Goal: Transaction & Acquisition: Purchase product/service

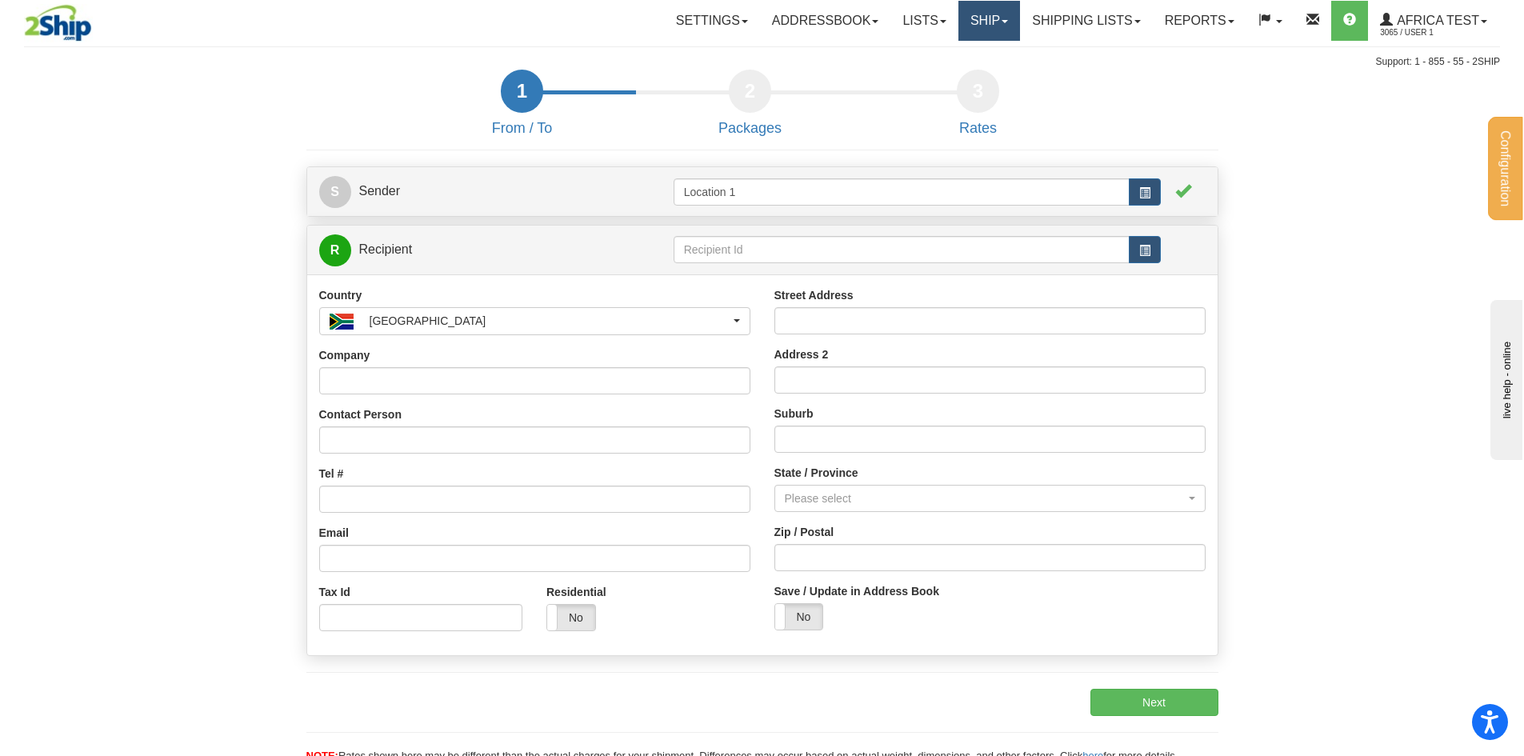
click at [968, 30] on link "Ship" at bounding box center [989, 21] width 62 height 40
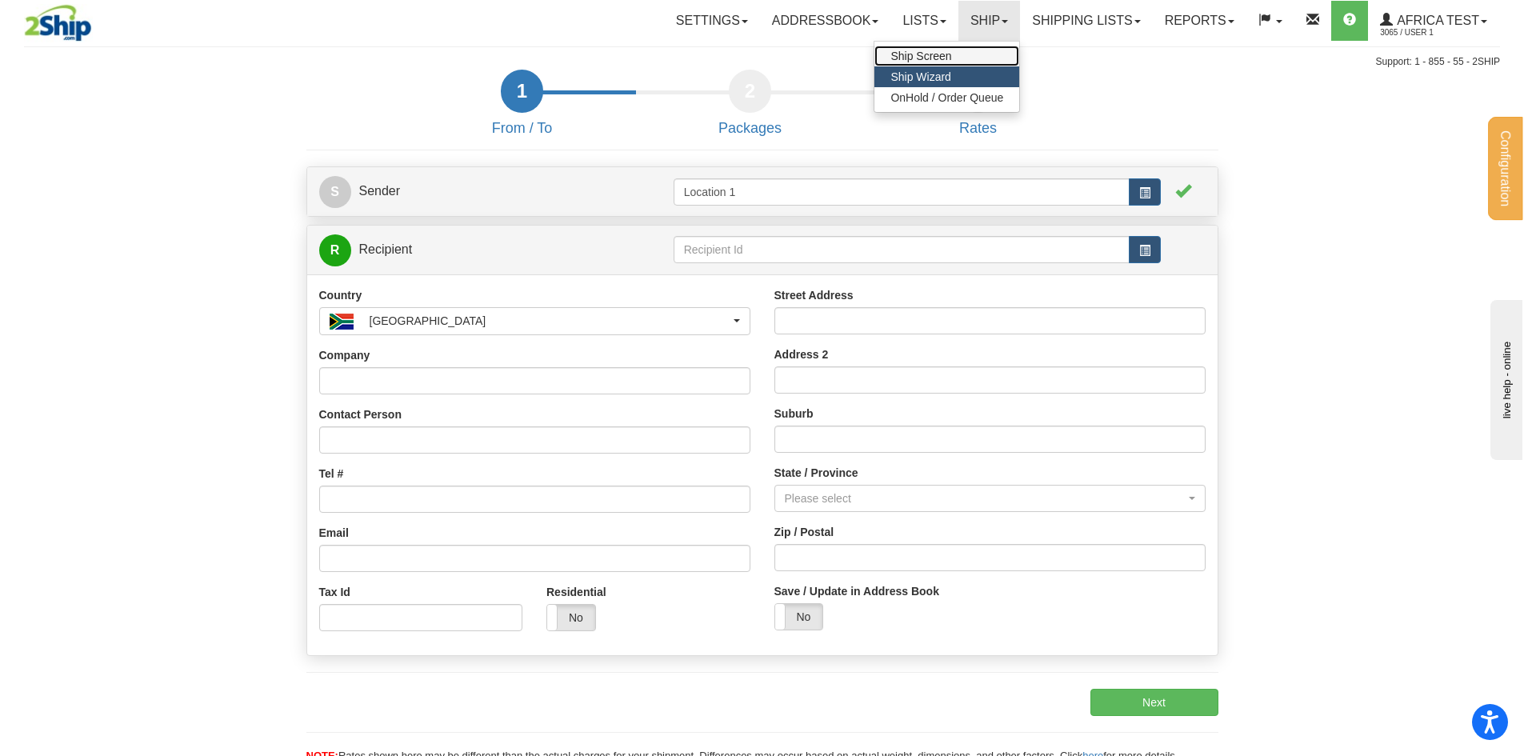
click at [959, 54] on link "Ship Screen" at bounding box center [946, 56] width 145 height 21
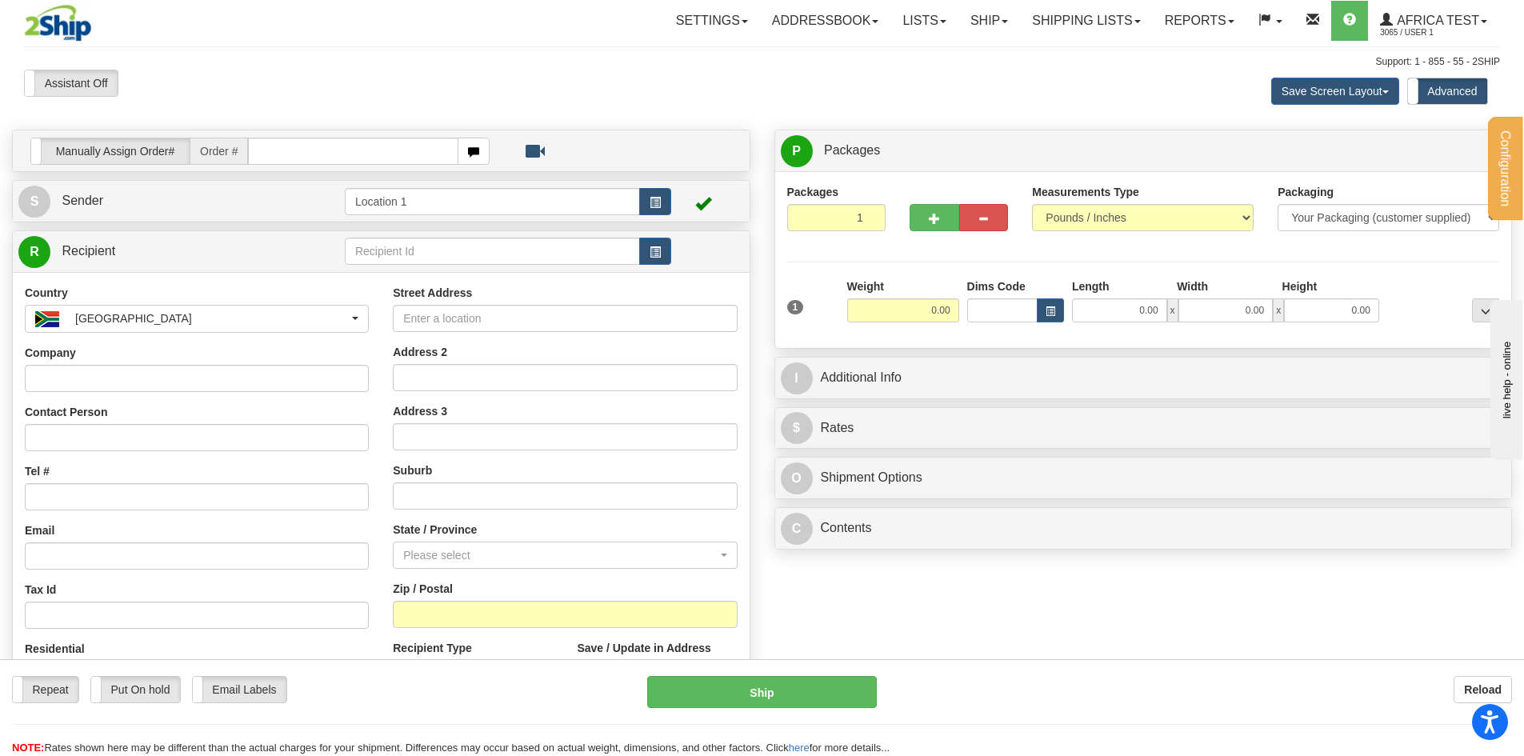
click at [1303, 507] on div "C Contents Documents Commodities Nr Description / SKU / Model Pack #/Skid # Qua…" at bounding box center [1143, 528] width 738 height 42
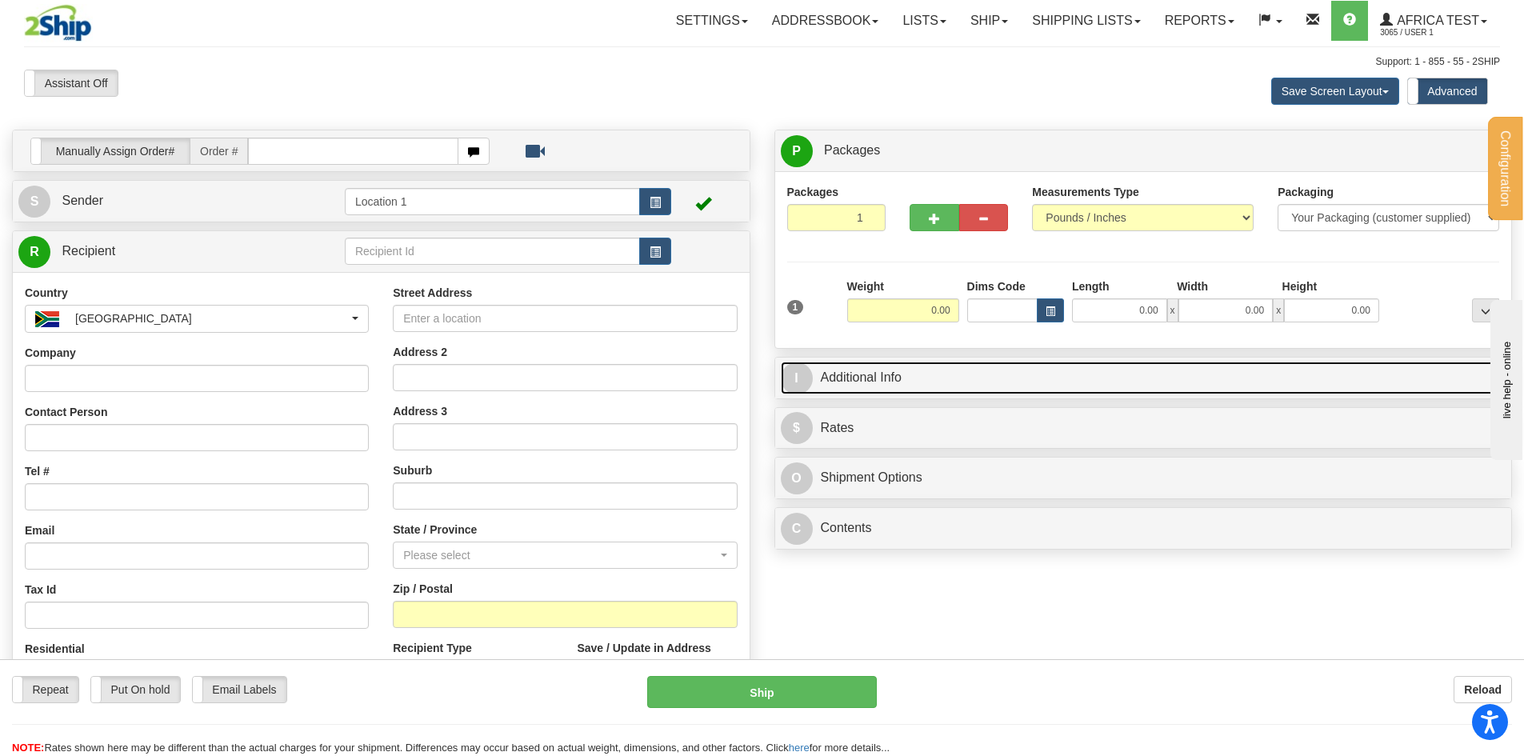
click at [836, 370] on link "I Additional Info" at bounding box center [1144, 378] width 726 height 33
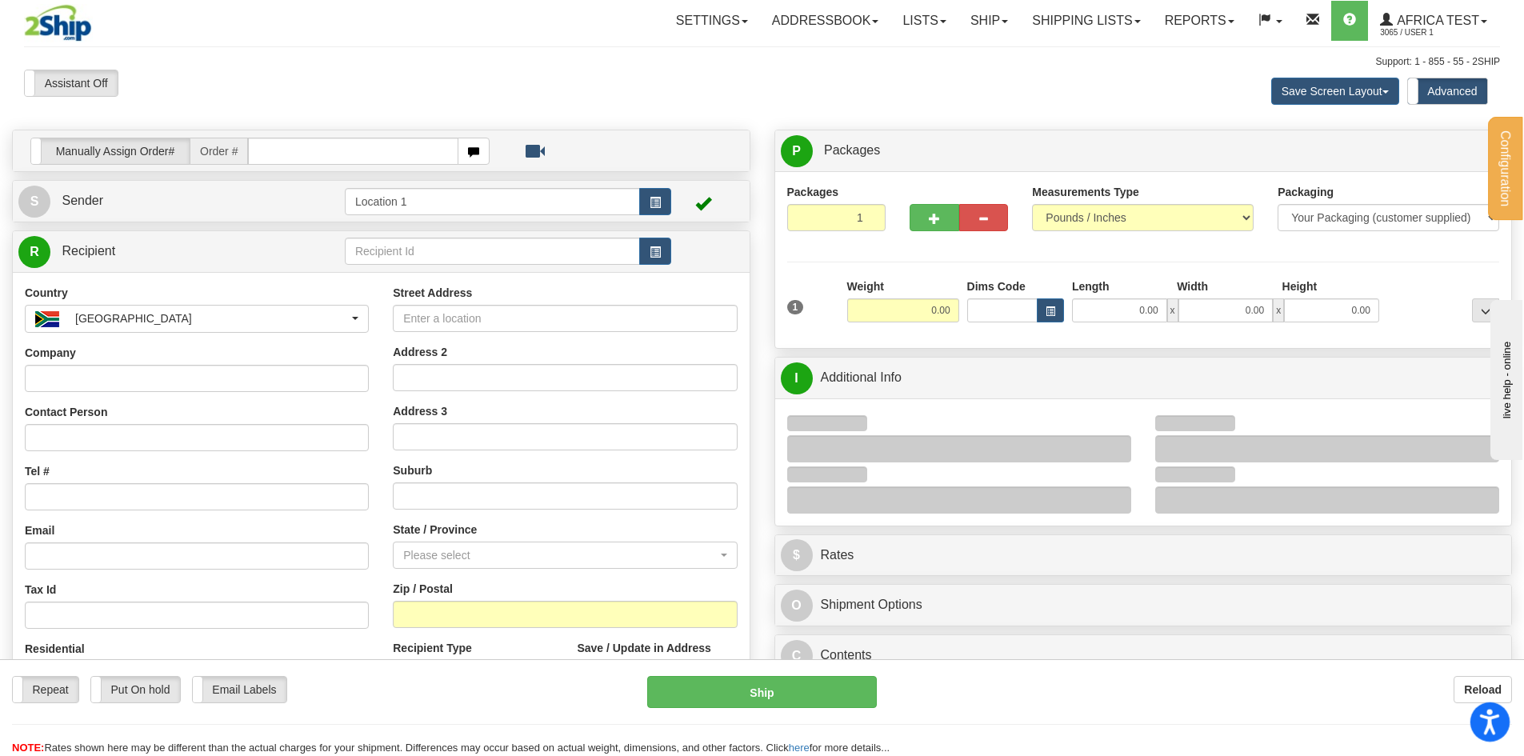
click at [1490, 726] on icon "Open accessiBe: accessibility options, statement and help" at bounding box center [1489, 724] width 19 height 21
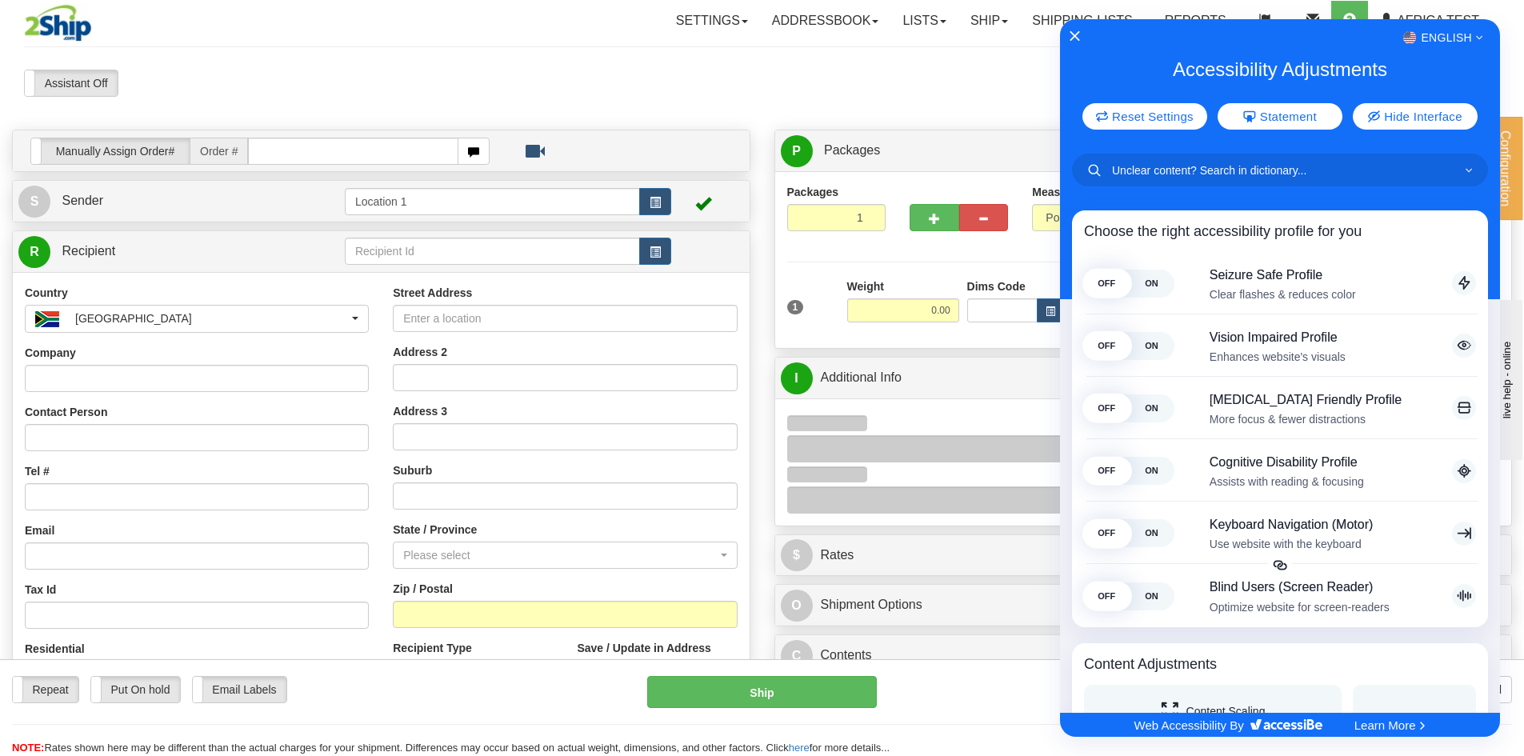
click at [841, 247] on div at bounding box center [762, 378] width 1524 height 756
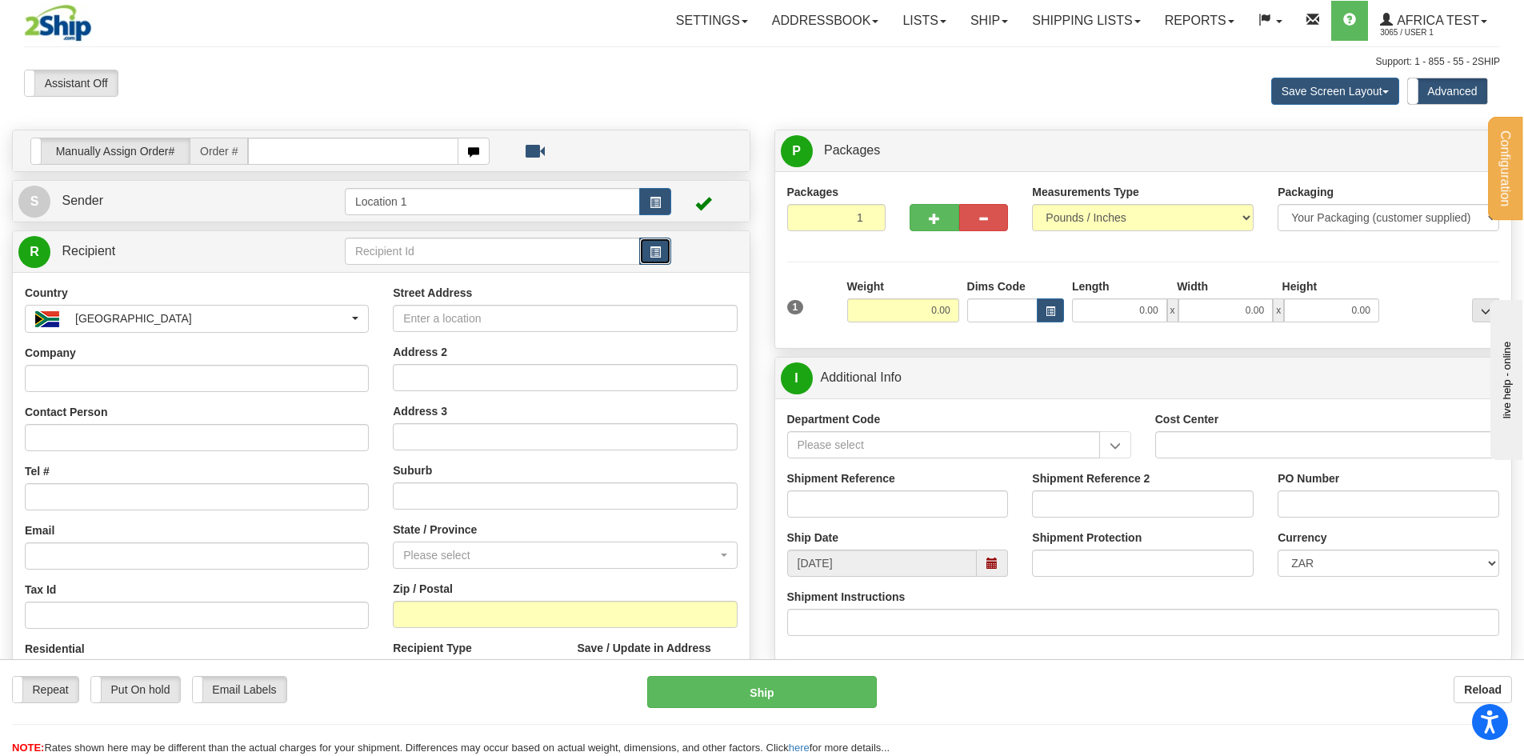
click at [662, 253] on button "button" at bounding box center [655, 251] width 32 height 27
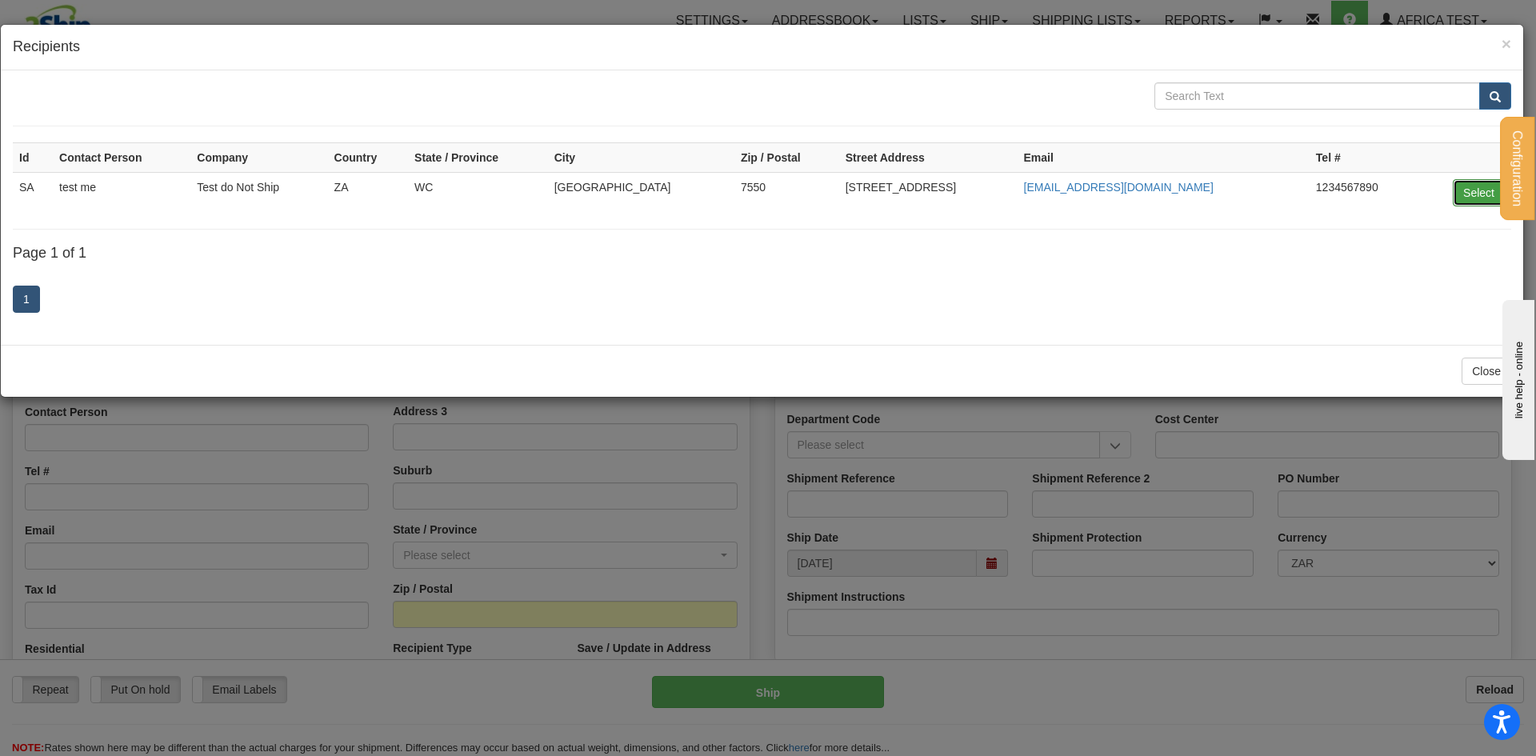
click at [1474, 194] on button "Select" at bounding box center [1479, 192] width 52 height 27
type input "SA"
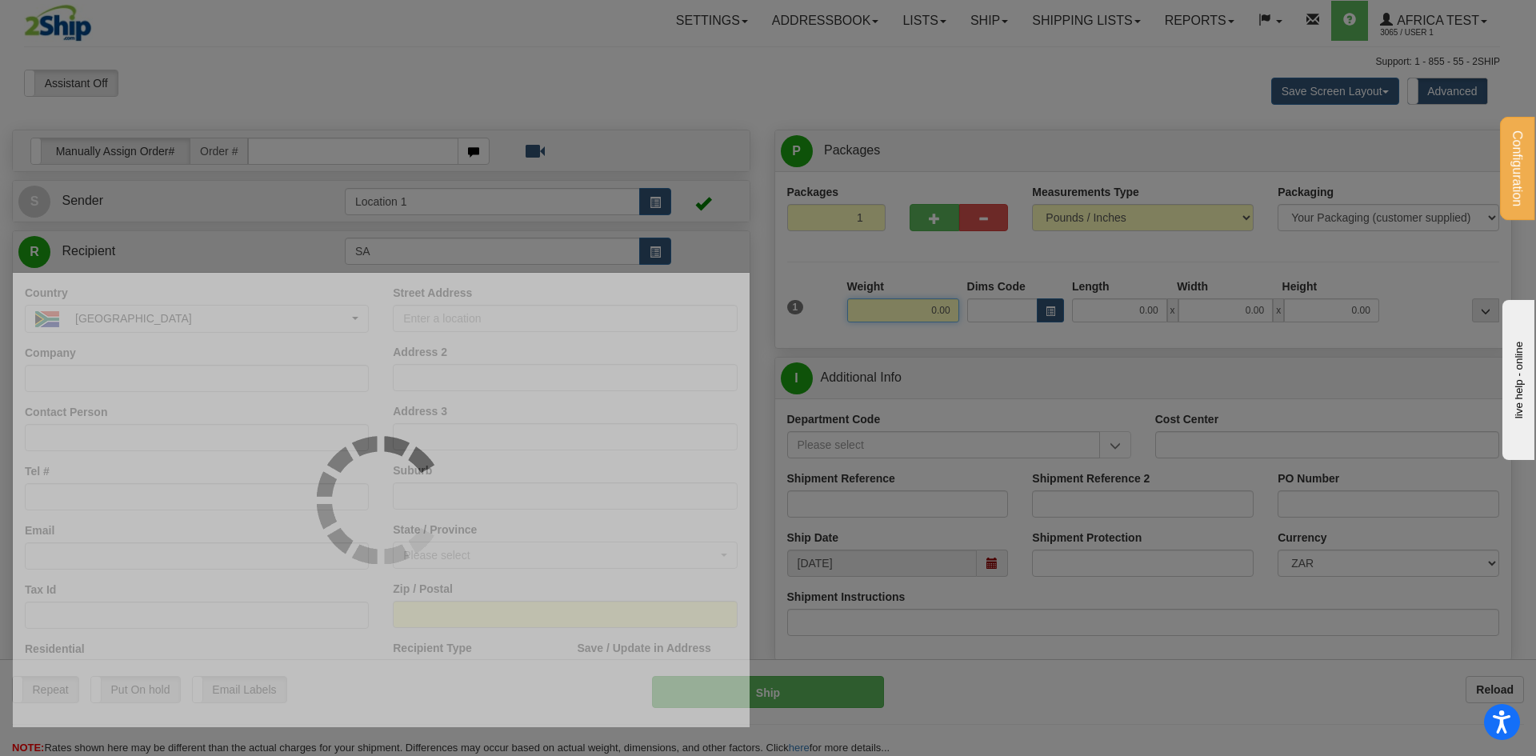
select select "1"
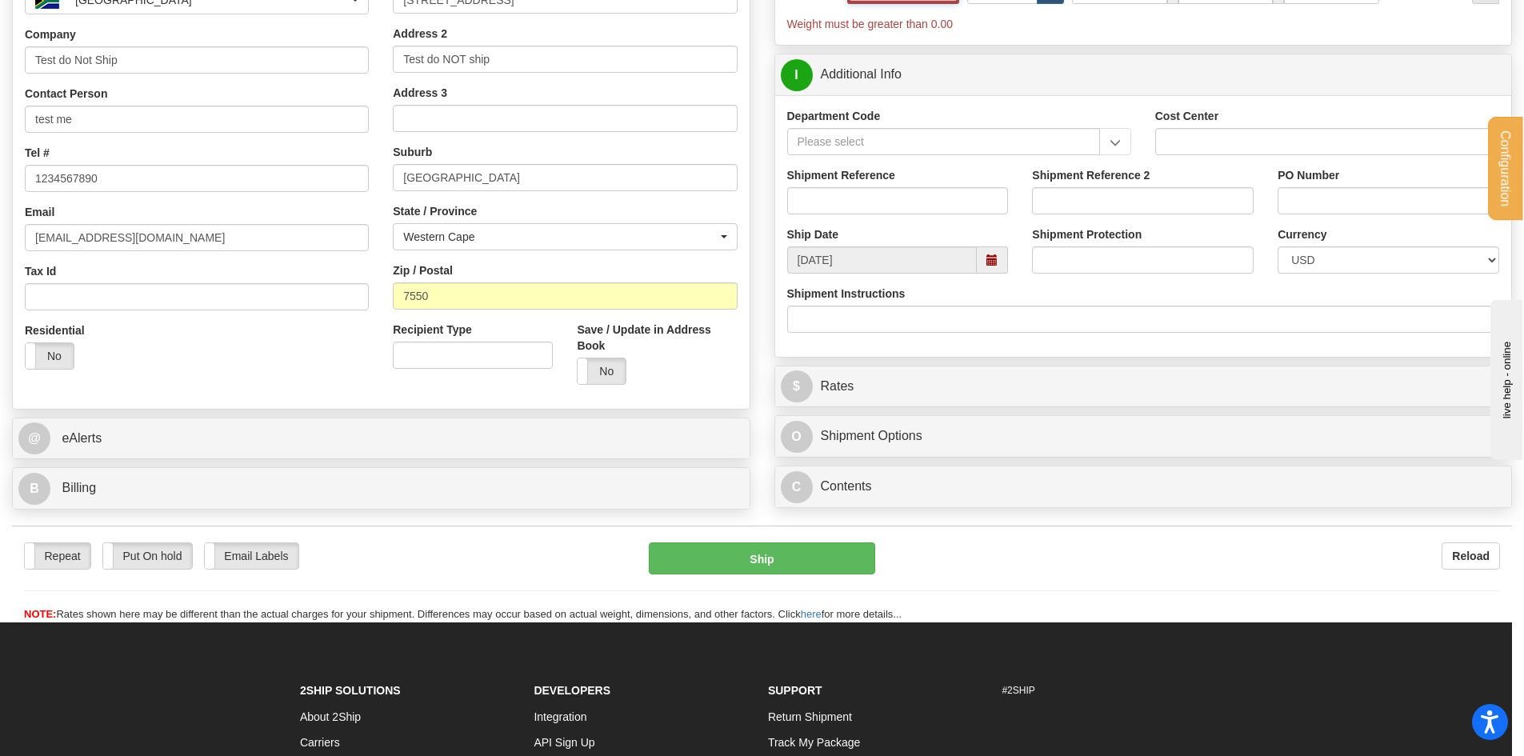
scroll to position [320, 0]
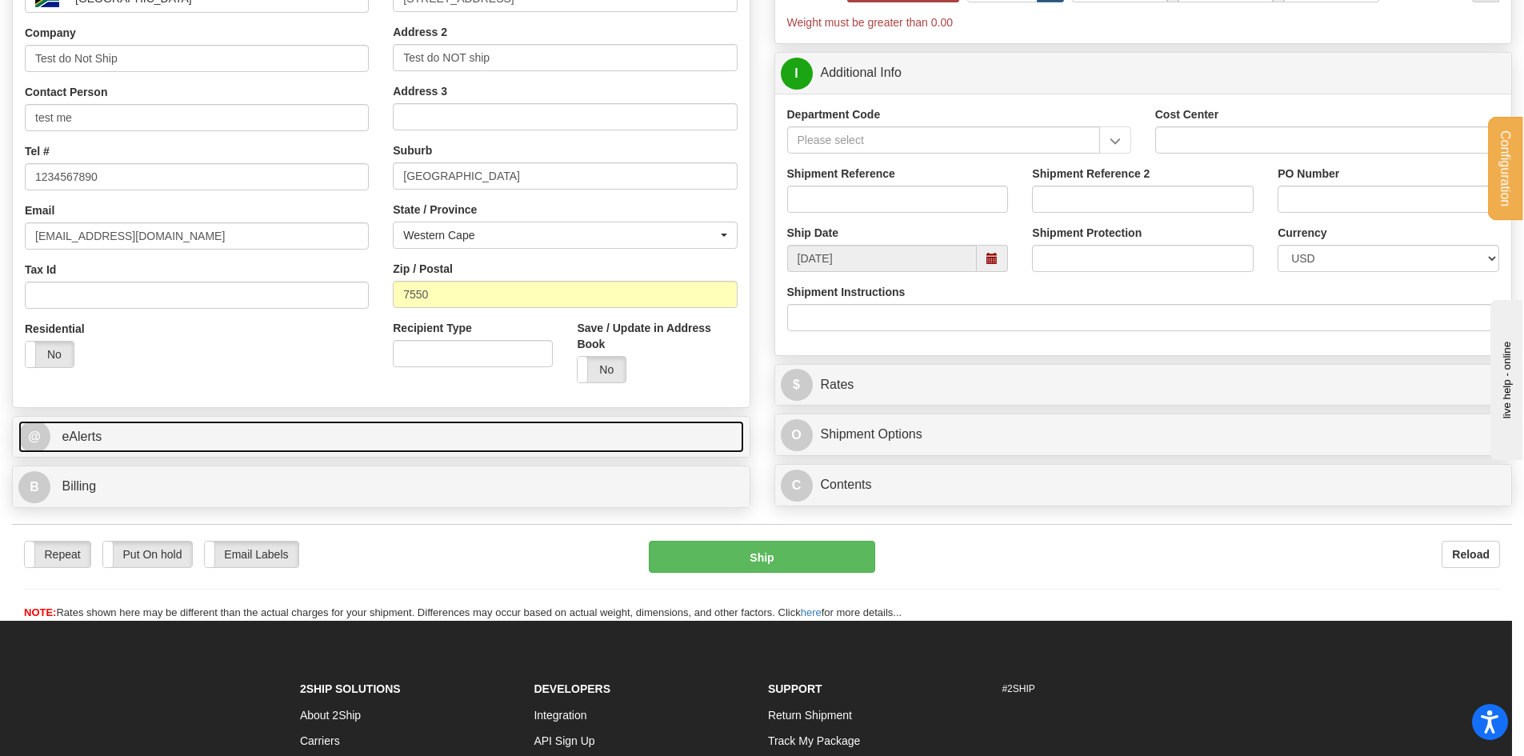
type input "0.00"
click at [99, 445] on link "@ eAlerts" at bounding box center [381, 437] width 726 height 33
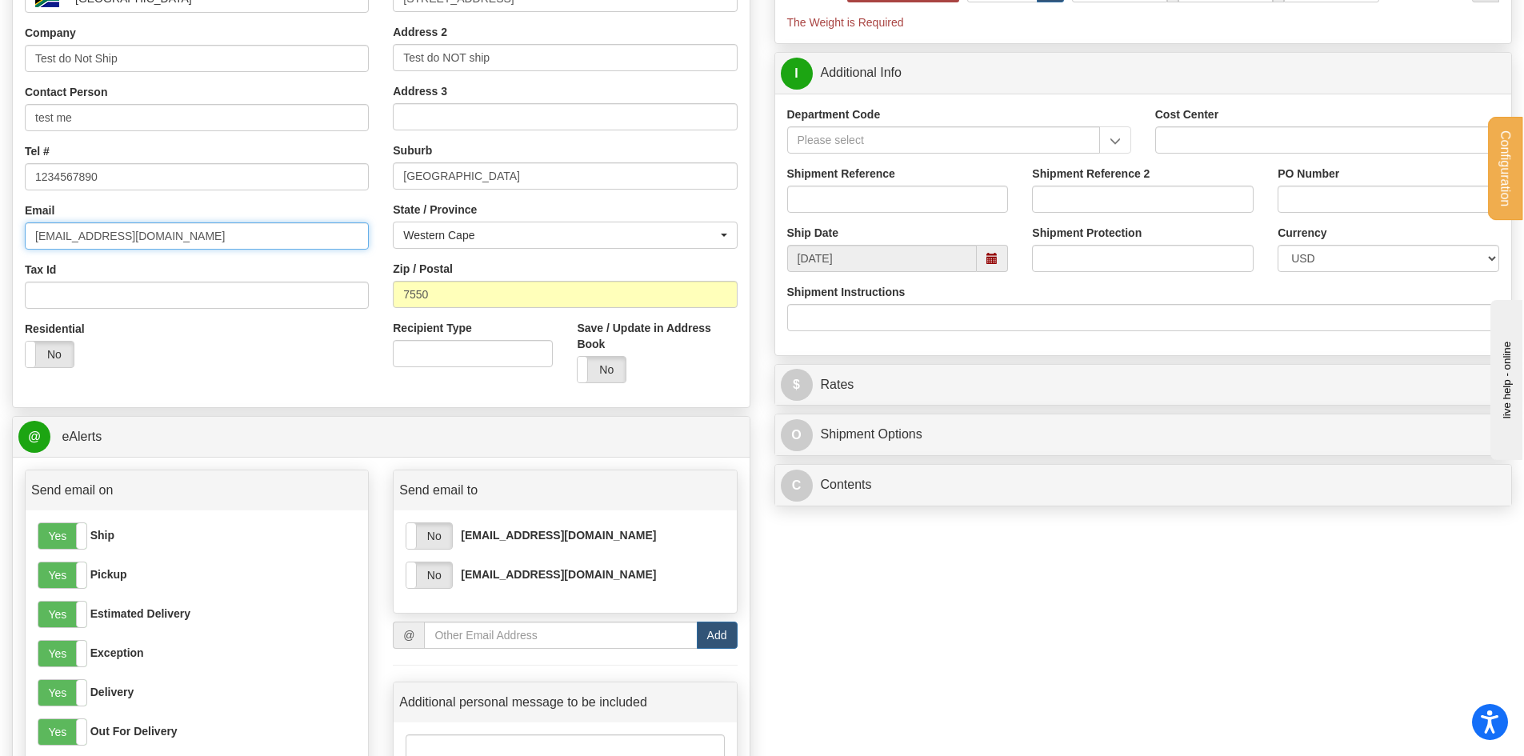
drag, startPoint x: 122, startPoint y: 236, endPoint x: 0, endPoint y: 231, distance: 122.5
click at [0, 231] on div "Manually Assign Order# Manually Assign Order# Order # S" at bounding box center [381, 379] width 762 height 1139
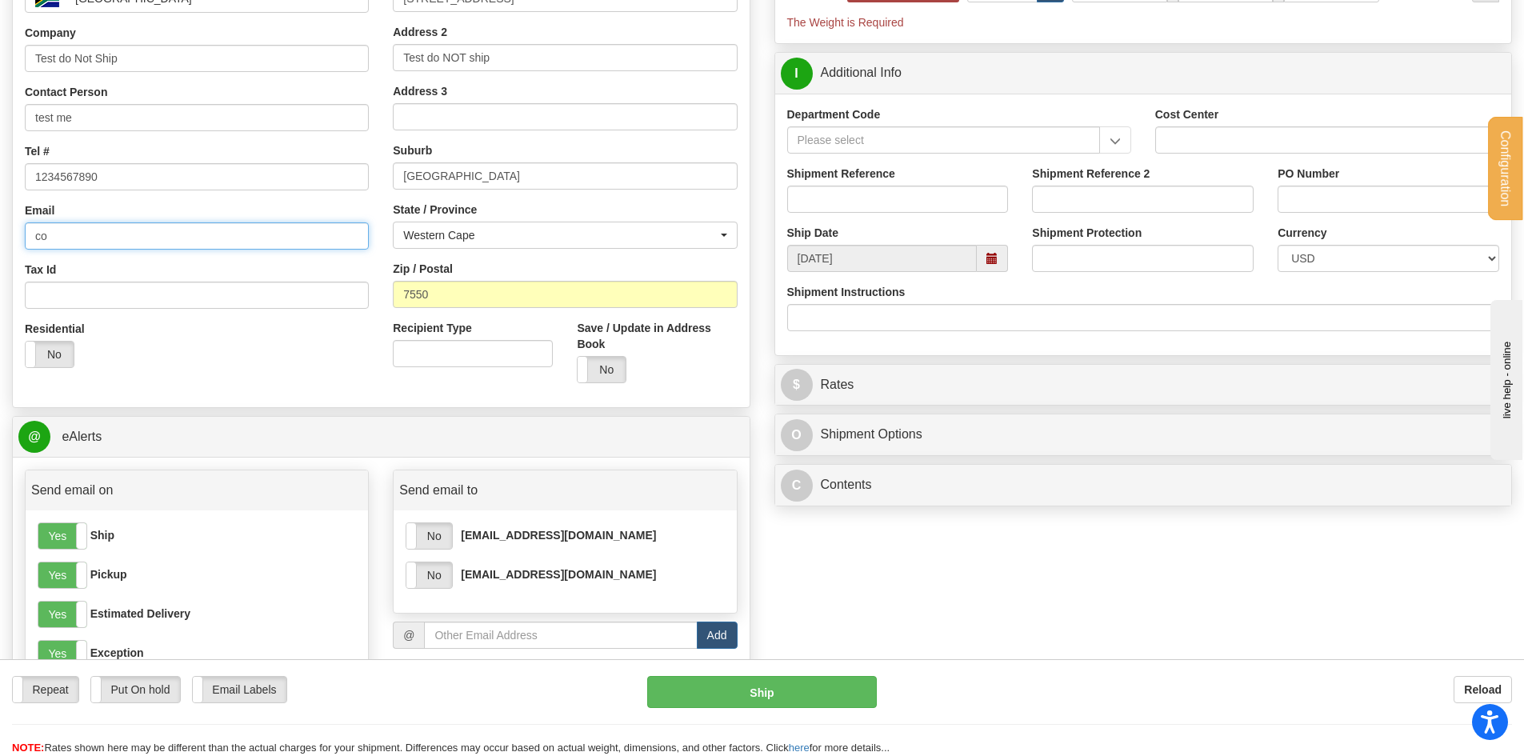
type input "corina.tufa@2ship.com"
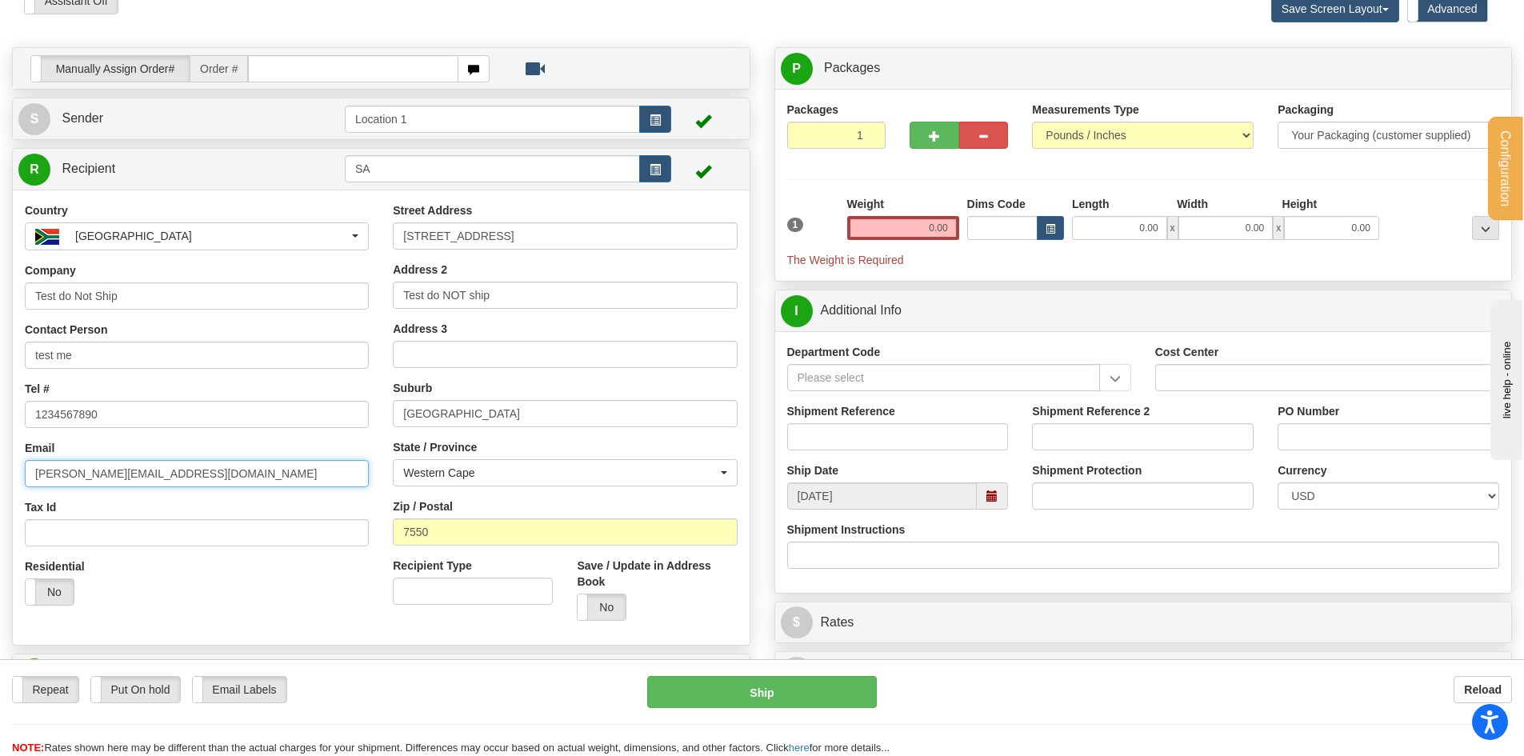
scroll to position [80, 0]
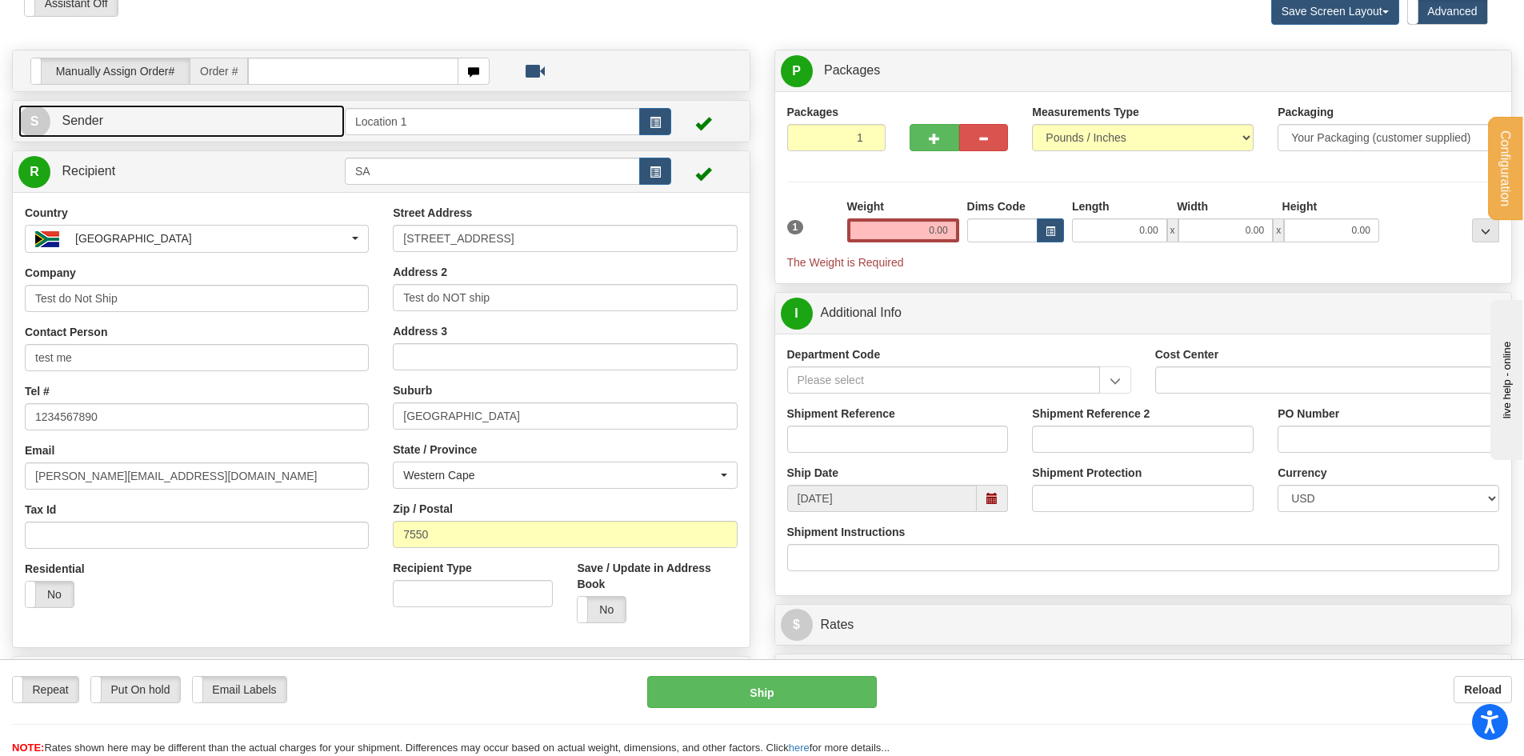
click at [126, 130] on link "S Sender" at bounding box center [181, 121] width 326 height 33
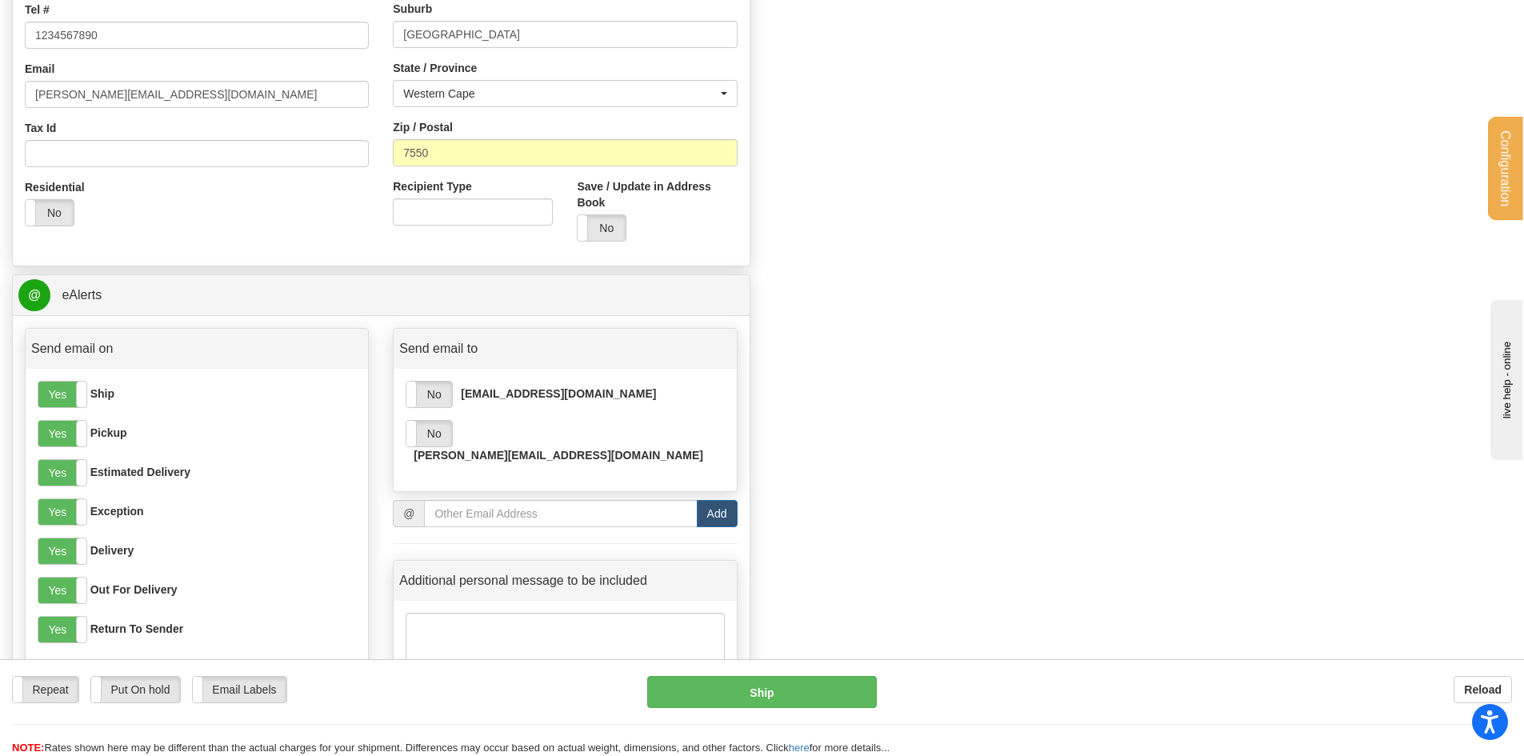
scroll to position [1040, 0]
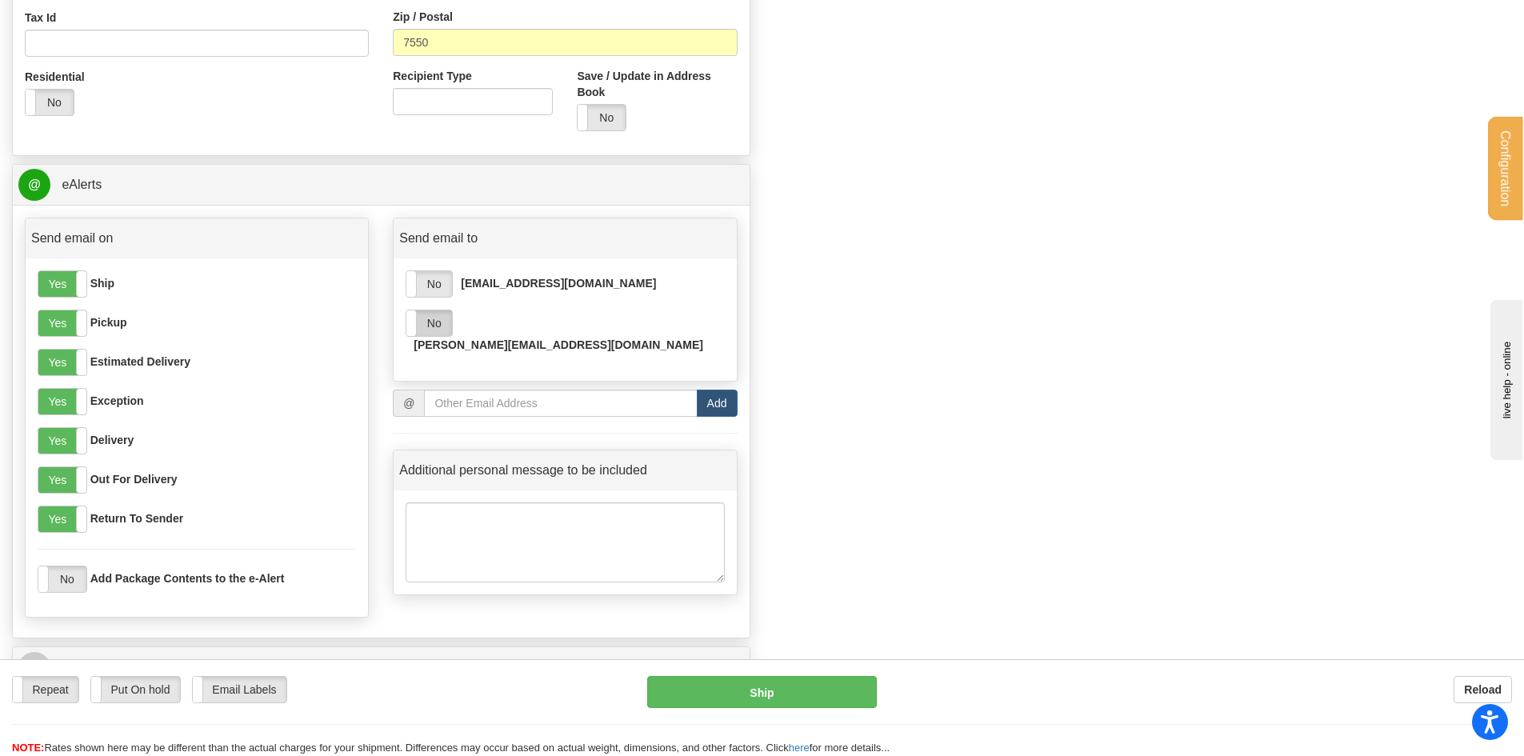
click at [424, 326] on label "No" at bounding box center [429, 323] width 46 height 26
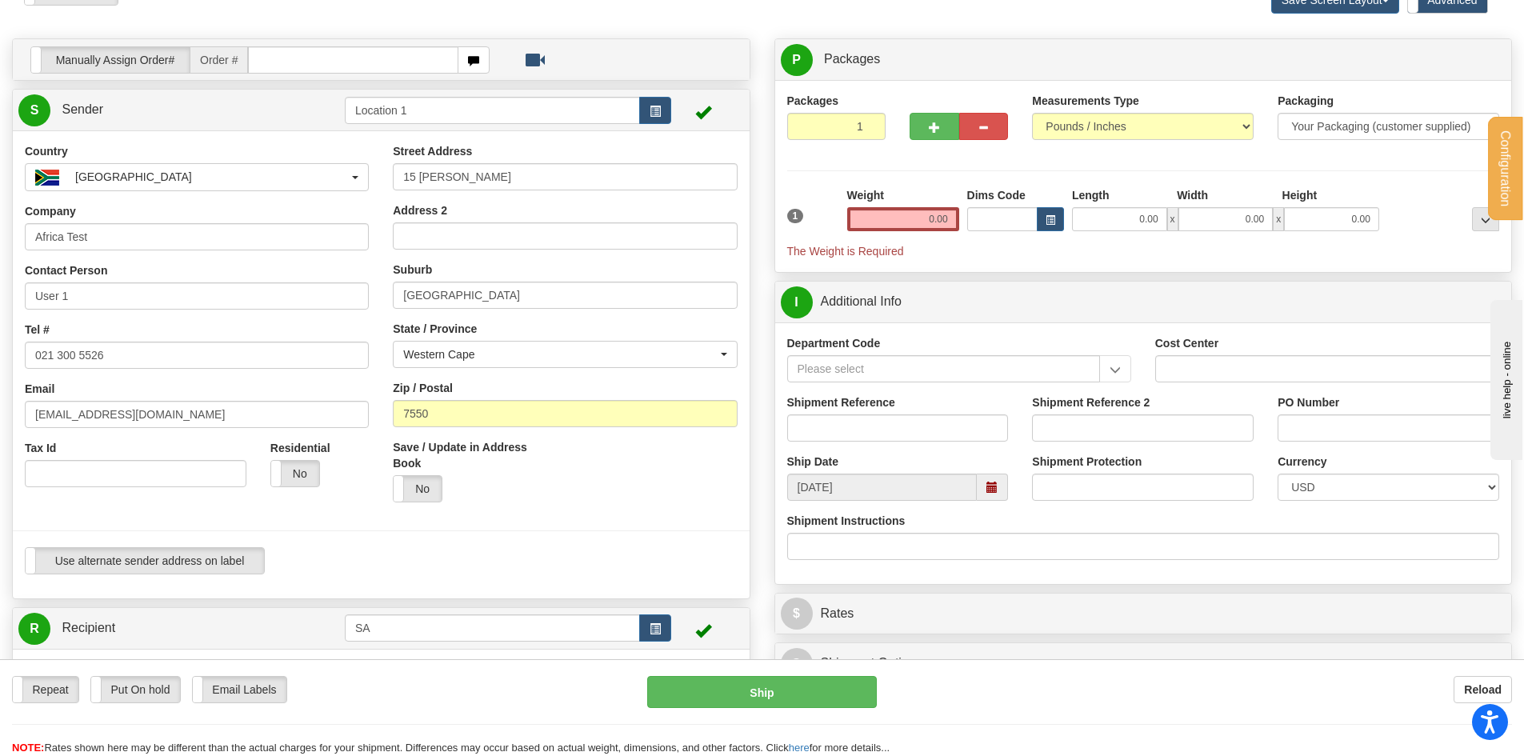
scroll to position [80, 0]
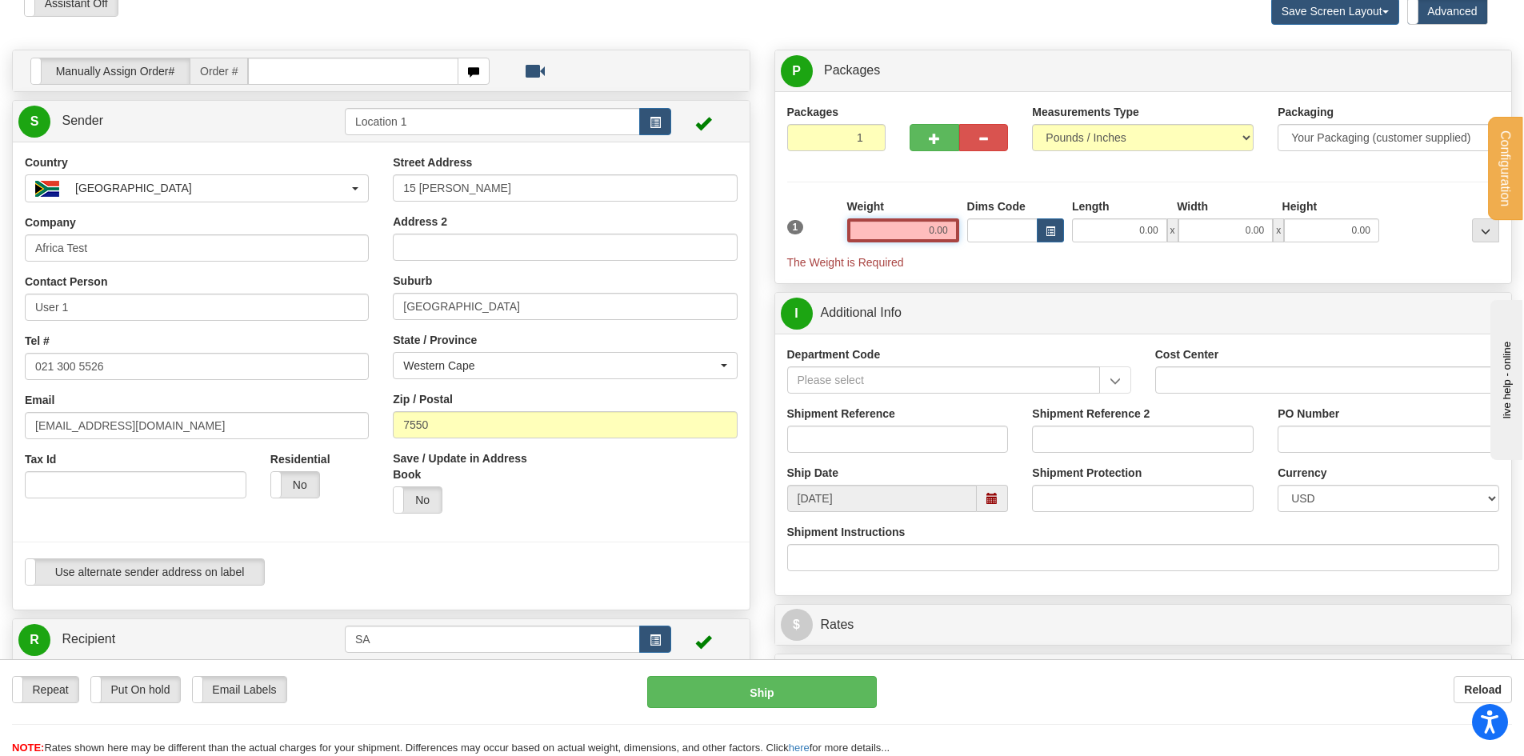
drag, startPoint x: 918, startPoint y: 232, endPoint x: 1017, endPoint y: 248, distance: 99.7
click at [952, 234] on input "0.00" at bounding box center [903, 230] width 112 height 24
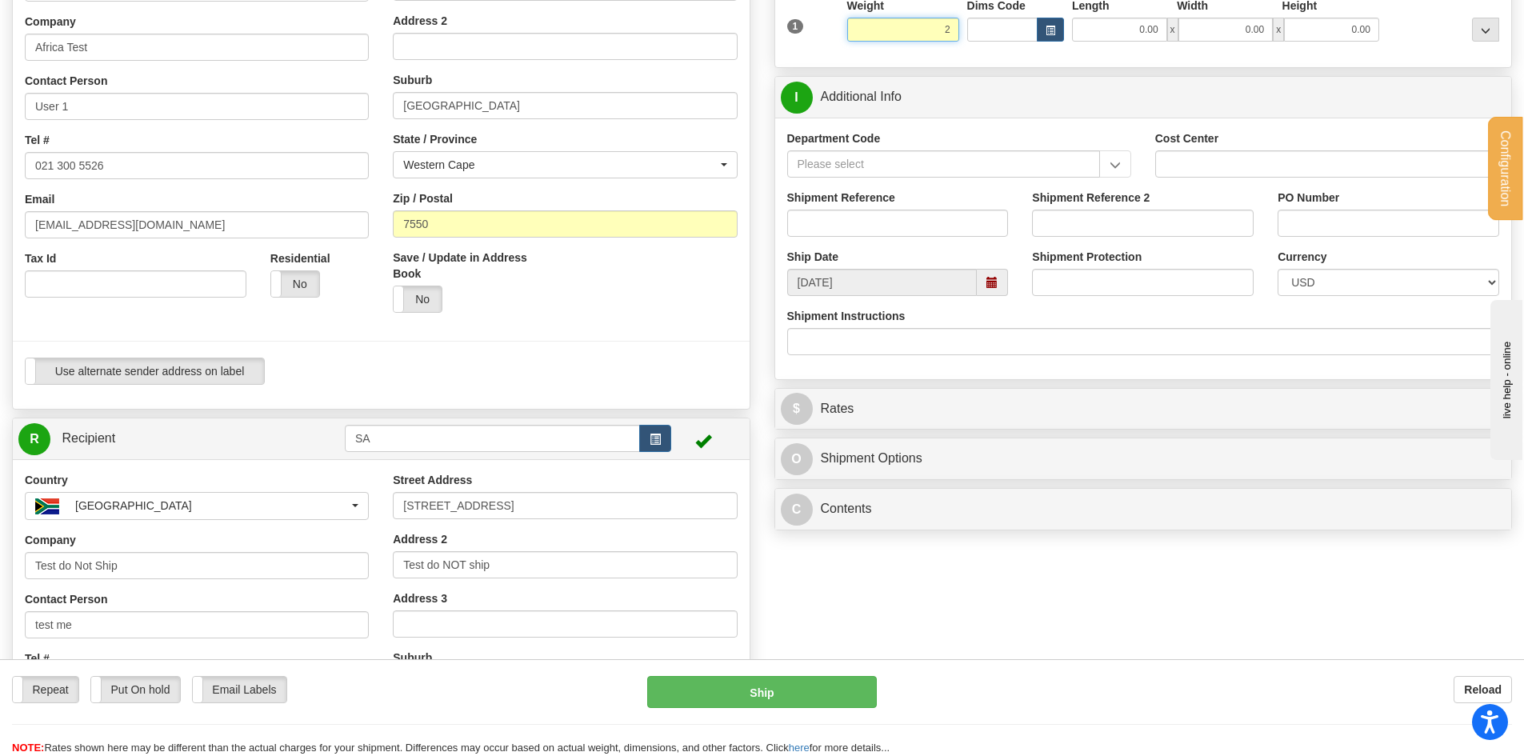
scroll to position [320, 0]
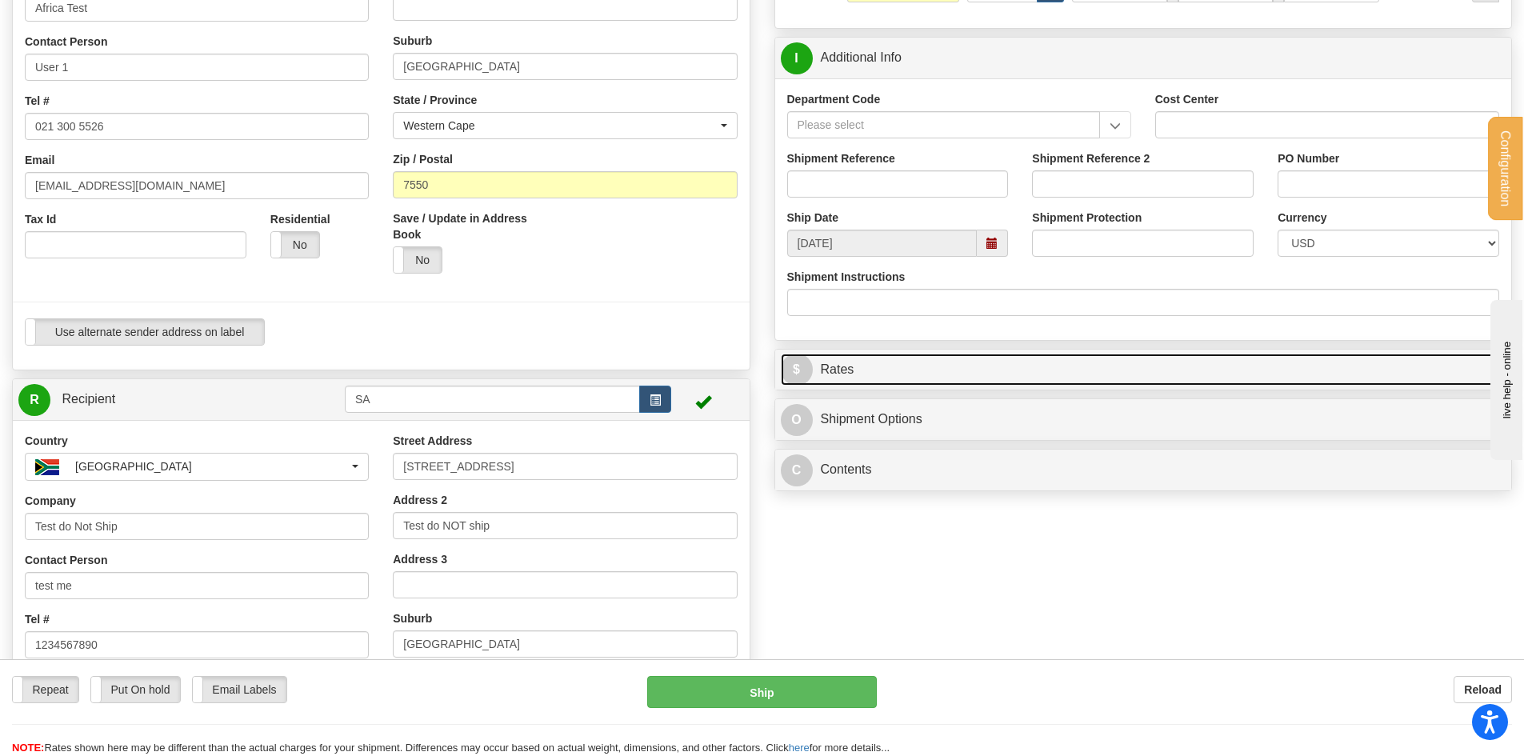
click at [886, 370] on link "$ Rates" at bounding box center [1144, 370] width 726 height 33
type input "2.00"
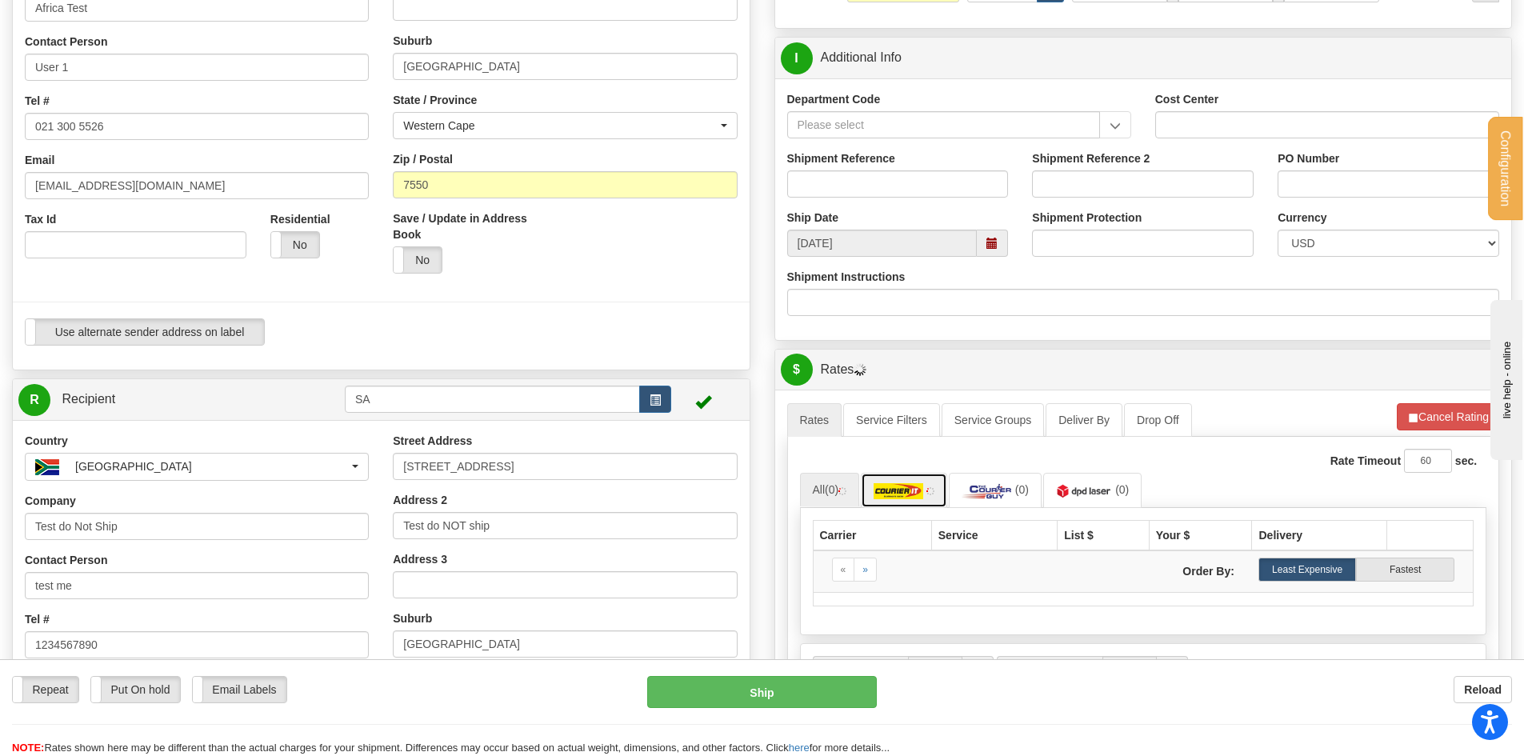
click at [916, 483] on img at bounding box center [899, 491] width 50 height 16
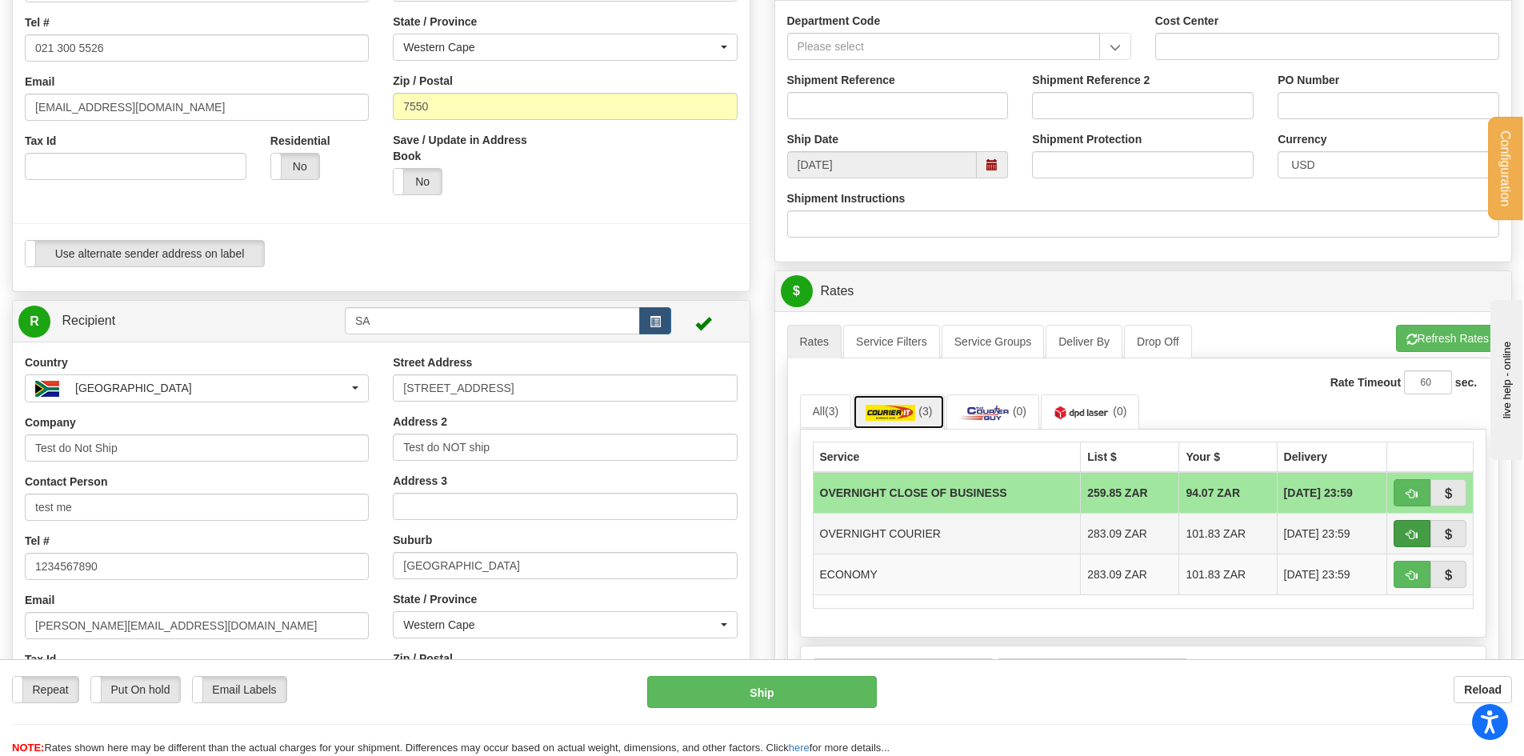
scroll to position [400, 0]
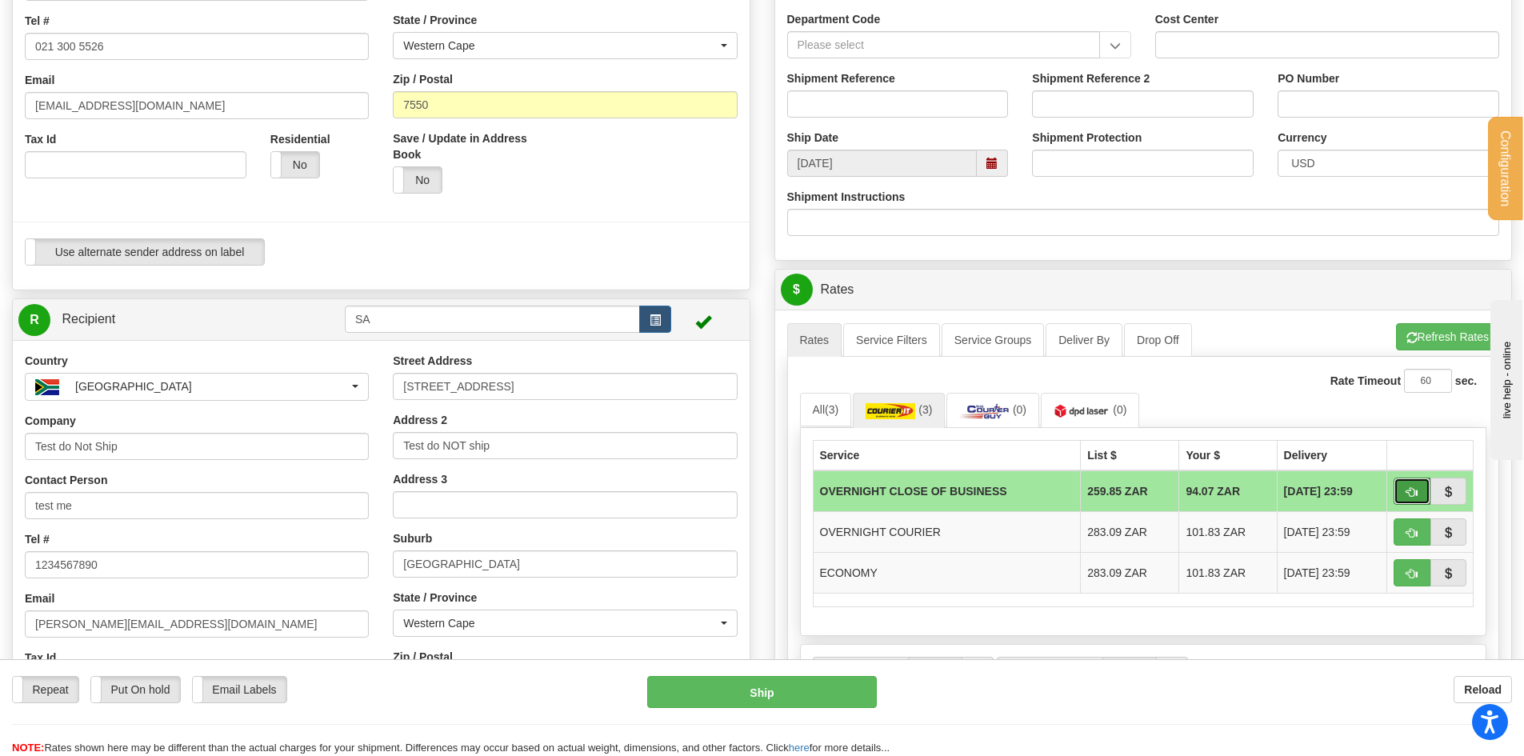
click at [1403, 485] on button "button" at bounding box center [1412, 491] width 37 height 27
type input "OCB"
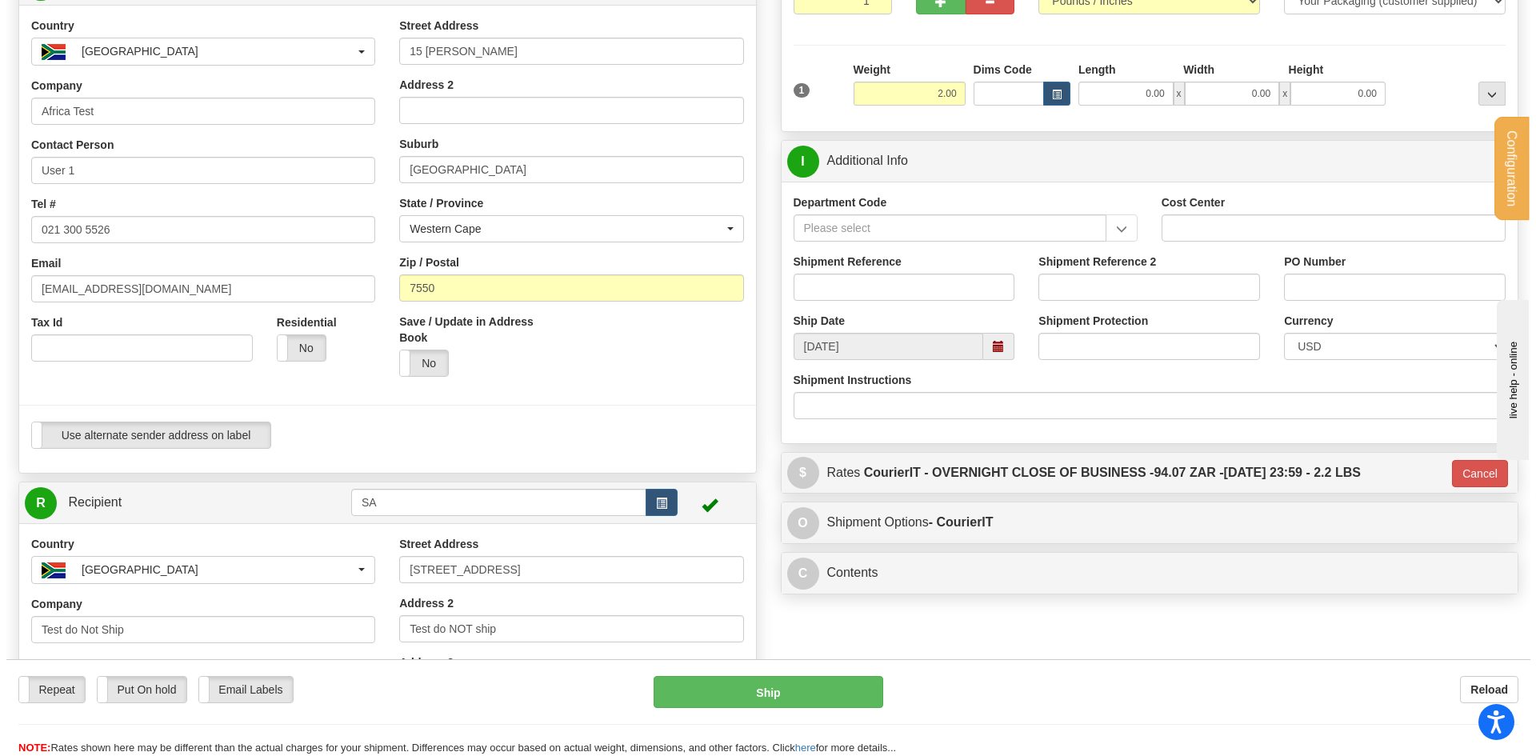
scroll to position [80, 0]
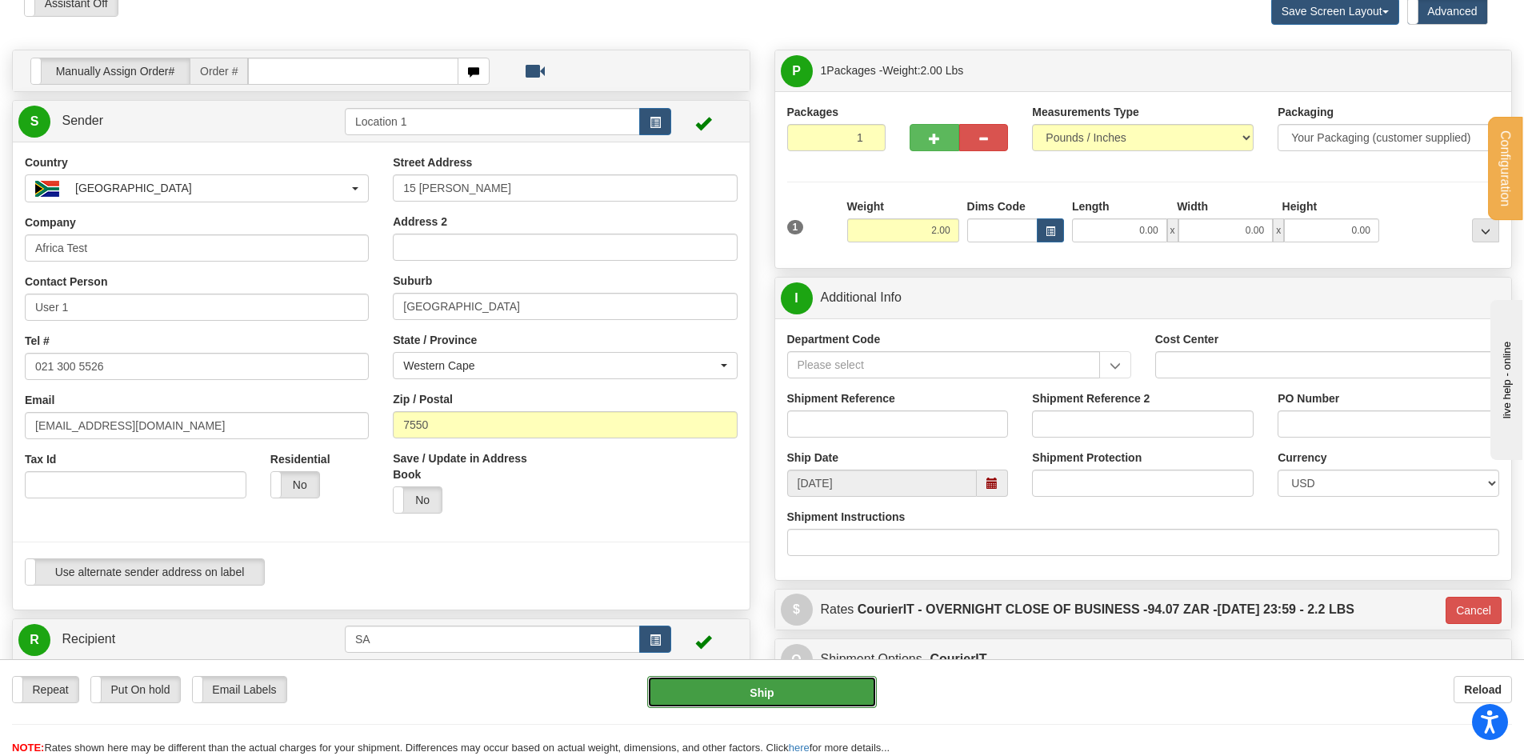
click at [782, 700] on button "Ship" at bounding box center [762, 692] width 230 height 32
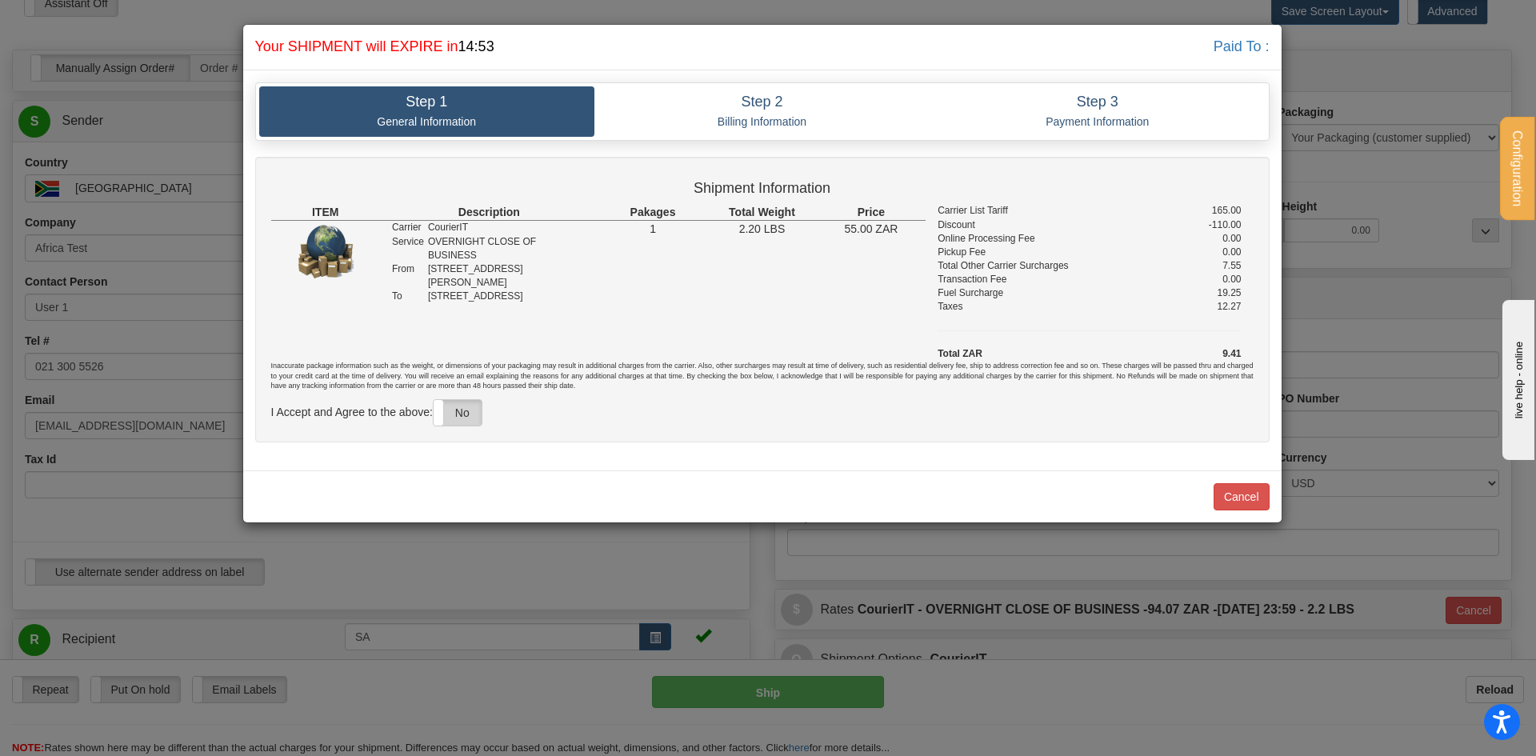
click at [454, 411] on label "No" at bounding box center [458, 413] width 48 height 26
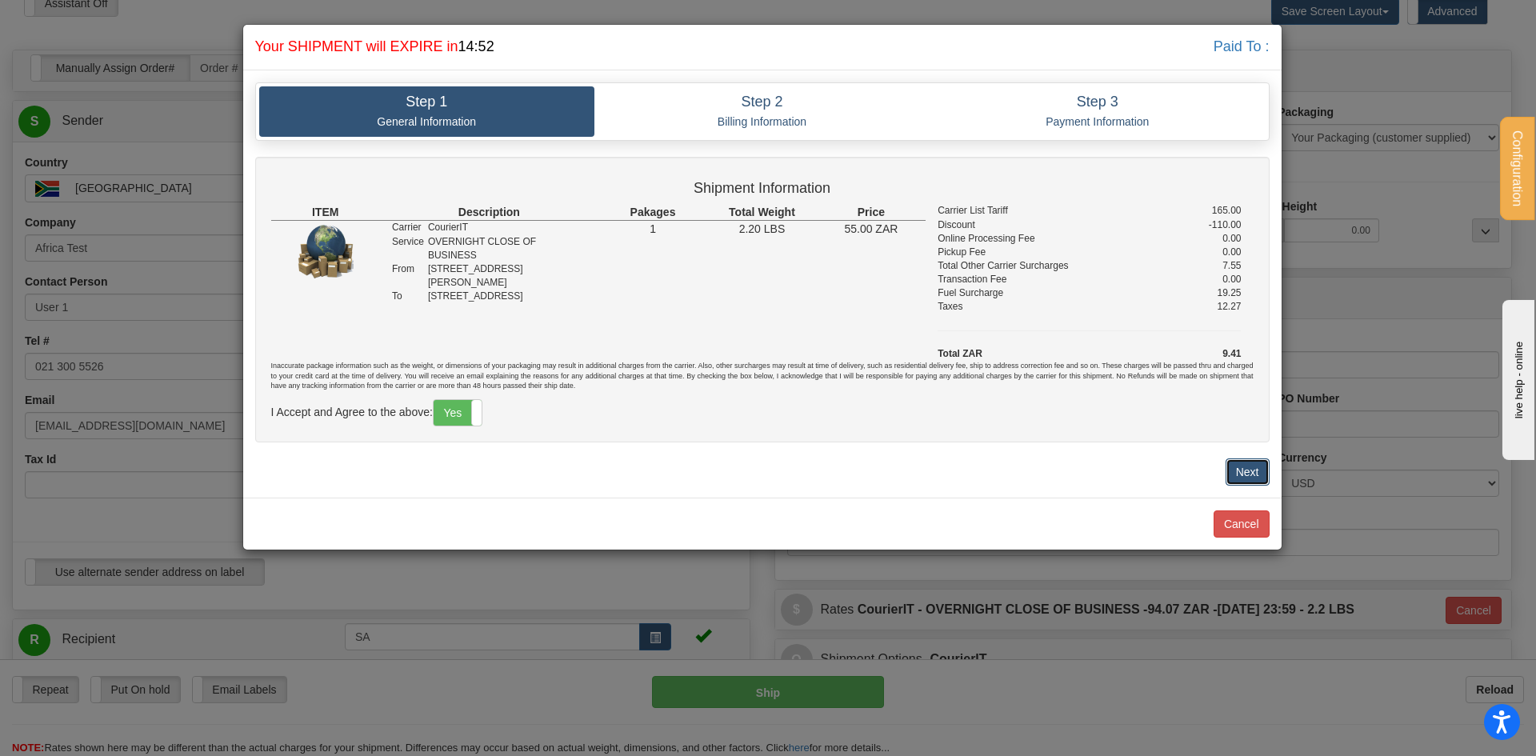
click at [1254, 470] on button "Next" at bounding box center [1248, 471] width 44 height 27
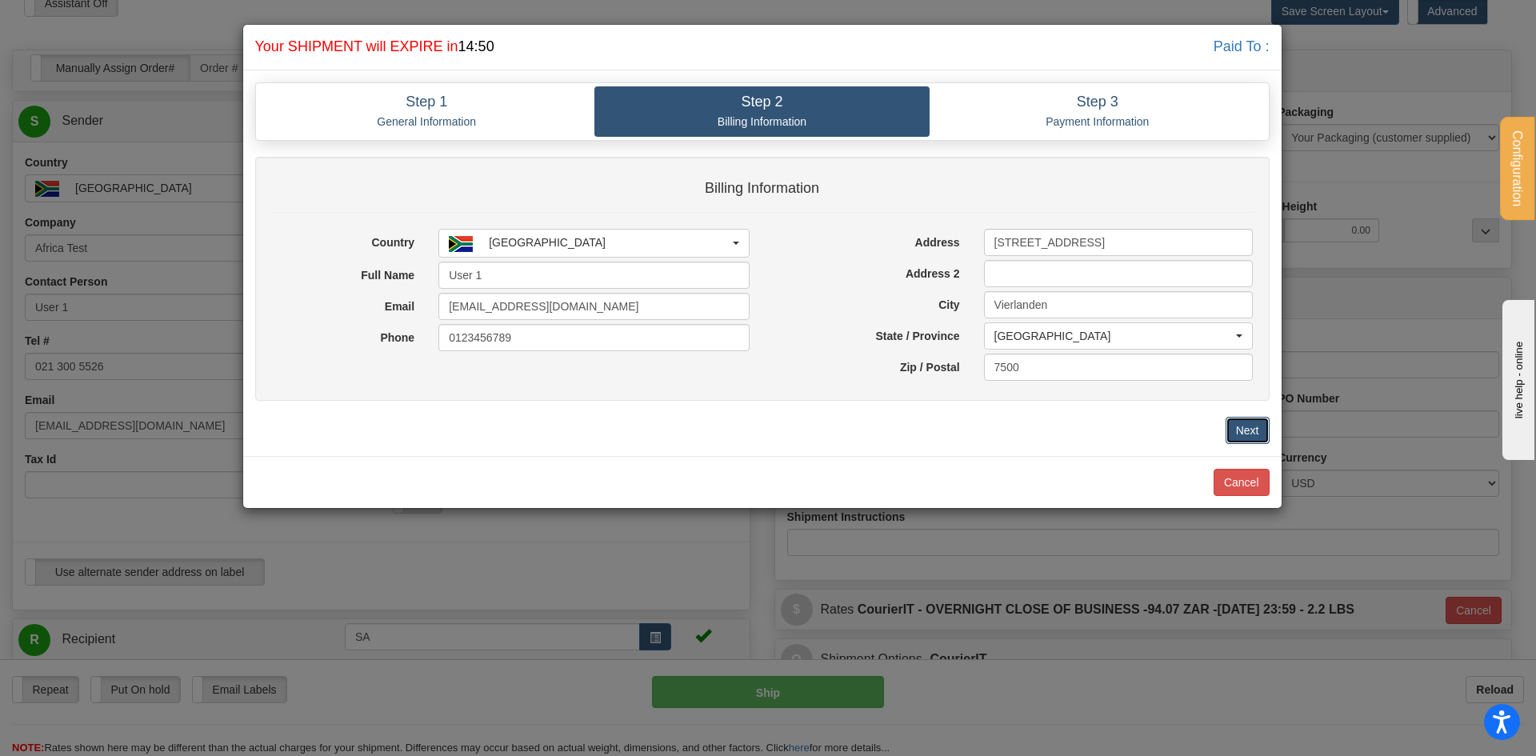
click at [1246, 430] on button "Next" at bounding box center [1248, 430] width 44 height 27
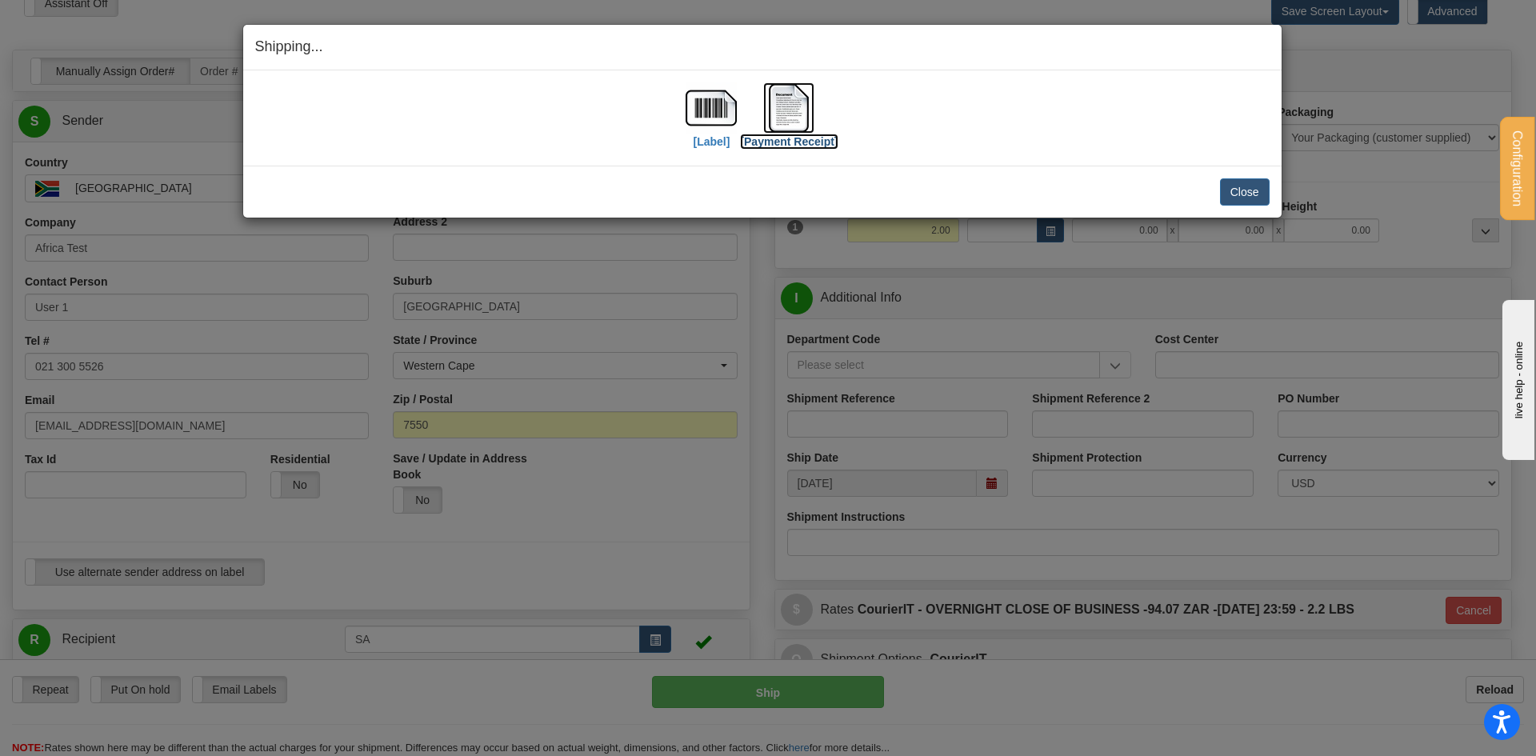
click at [795, 121] on img at bounding box center [788, 107] width 51 height 51
click at [690, 104] on img at bounding box center [711, 107] width 51 height 51
click at [798, 122] on img at bounding box center [788, 107] width 51 height 51
click at [1226, 183] on button "Close" at bounding box center [1245, 191] width 50 height 27
